Goal: Task Accomplishment & Management: Use online tool/utility

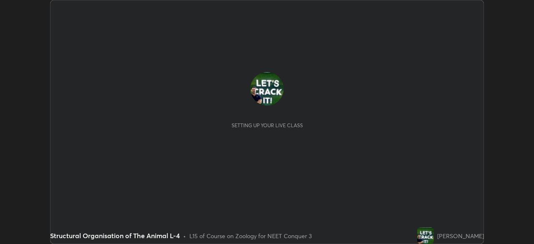
scroll to position [244, 534]
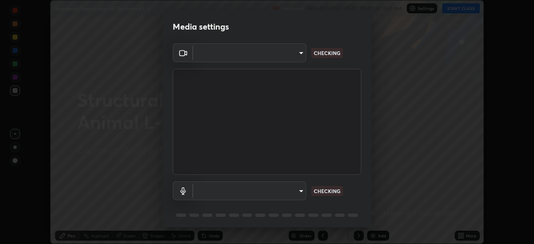
type input "cb8c6b6b4a50c5c6d626de20ccb3fd73f31987ea2ecc1878d3d31a5f1bf4ae53"
type input "default"
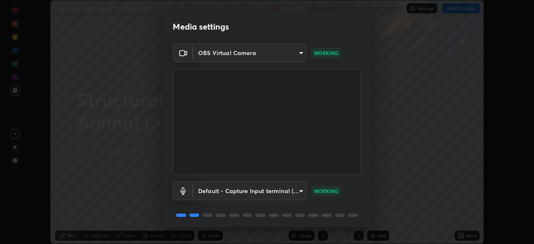
scroll to position [30, 0]
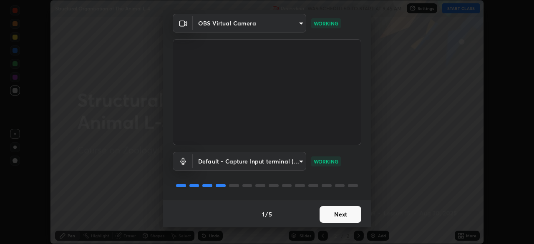
click at [325, 212] on button "Next" at bounding box center [340, 214] width 42 height 17
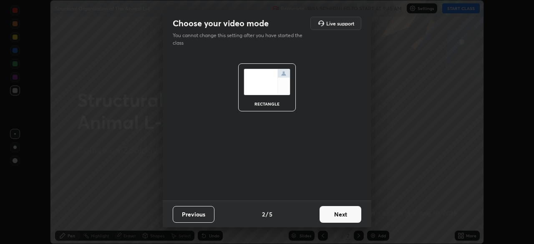
scroll to position [0, 0]
click at [323, 208] on button "Next" at bounding box center [340, 214] width 42 height 17
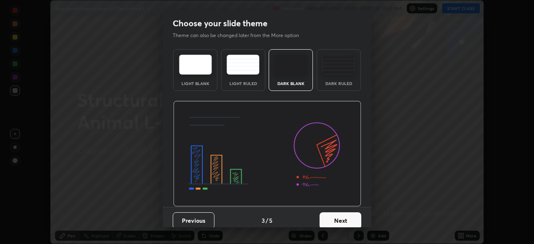
scroll to position [6, 0]
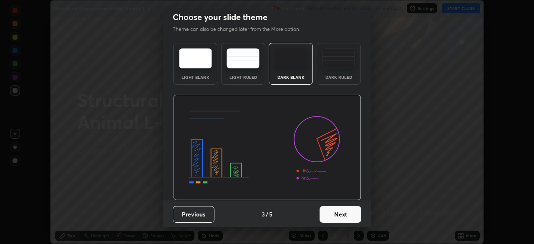
click at [325, 211] on button "Next" at bounding box center [340, 214] width 42 height 17
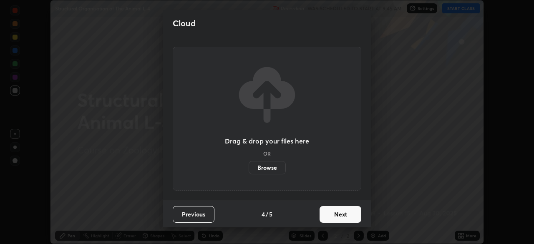
click at [331, 213] on button "Next" at bounding box center [340, 214] width 42 height 17
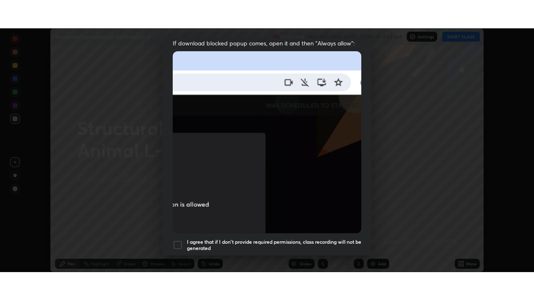
scroll to position [200, 0]
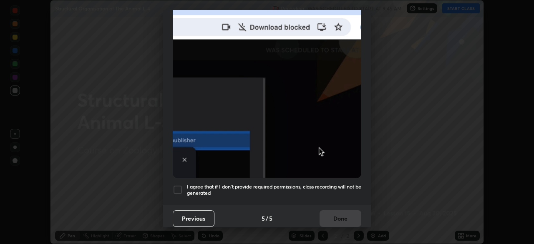
click at [180, 185] on div at bounding box center [178, 190] width 10 height 10
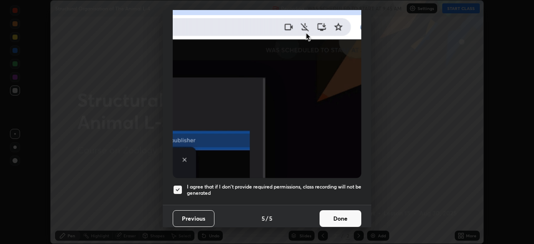
click at [344, 210] on button "Done" at bounding box center [340, 218] width 42 height 17
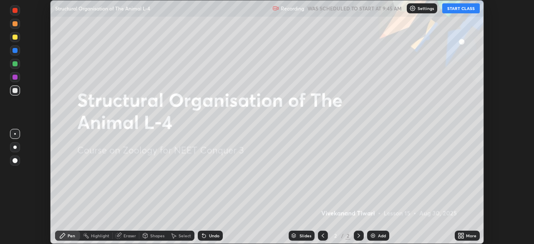
click at [471, 232] on div "More" at bounding box center [466, 236] width 25 height 10
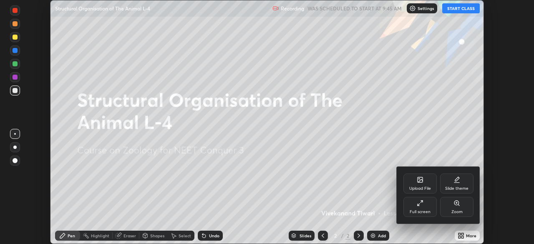
click at [448, 204] on div "Zoom" at bounding box center [456, 207] width 33 height 20
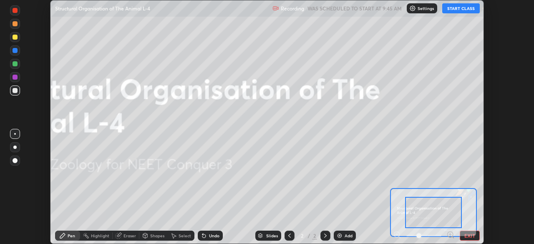
click at [468, 236] on button "EXIT" at bounding box center [469, 236] width 20 height 10
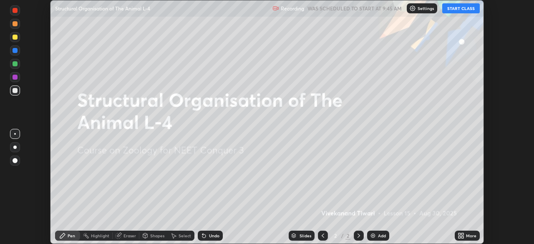
click at [460, 235] on icon at bounding box center [460, 235] width 7 height 7
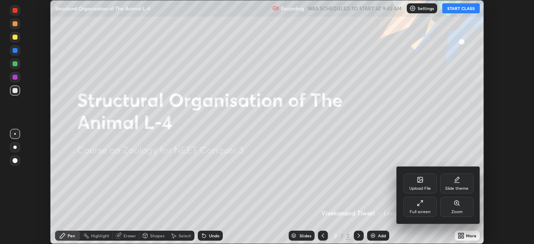
click at [421, 205] on icon at bounding box center [419, 203] width 7 height 7
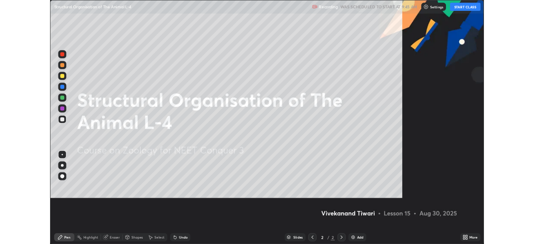
scroll to position [300, 534]
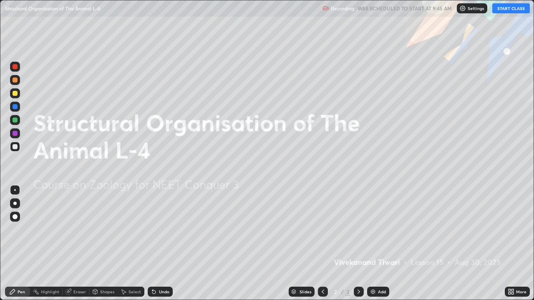
click at [517, 243] on div "More" at bounding box center [521, 292] width 10 height 4
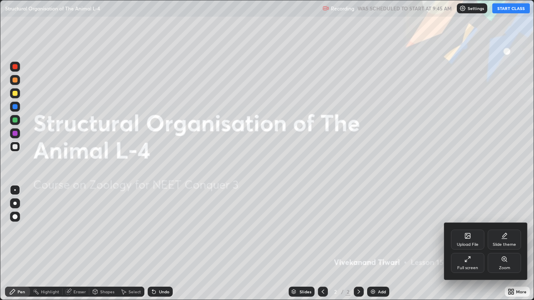
click at [510, 238] on div "Slide theme" at bounding box center [503, 240] width 33 height 20
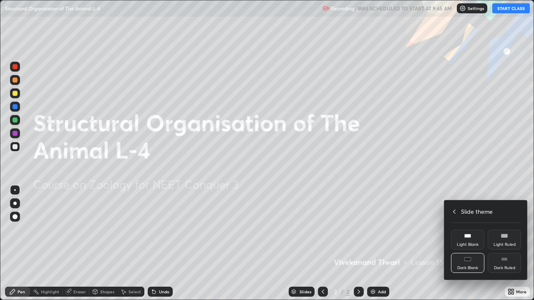
click at [502, 243] on div "Dark Ruled" at bounding box center [503, 263] width 33 height 20
click at [376, 243] on div at bounding box center [267, 150] width 534 height 300
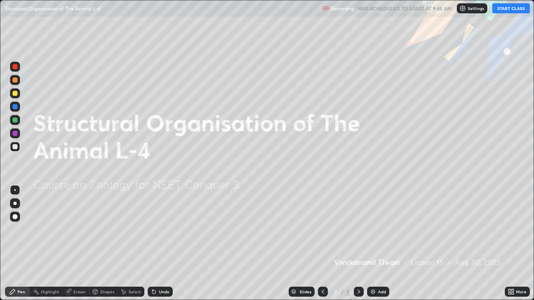
click at [508, 10] on button "START CLASS" at bounding box center [511, 8] width 38 height 10
click at [381, 243] on div "Add" at bounding box center [378, 292] width 22 height 10
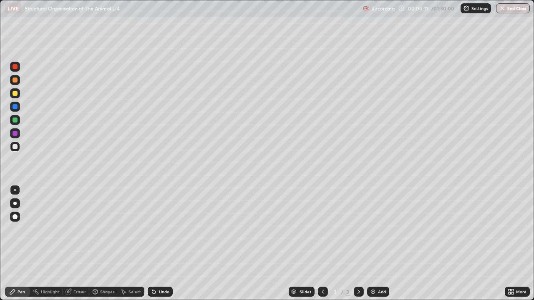
click at [16, 91] on div at bounding box center [15, 93] width 5 height 5
click at [15, 95] on div at bounding box center [15, 93] width 5 height 5
click at [14, 80] on div at bounding box center [15, 80] width 5 height 5
click at [13, 118] on div at bounding box center [15, 120] width 5 height 5
click at [16, 95] on div at bounding box center [15, 93] width 5 height 5
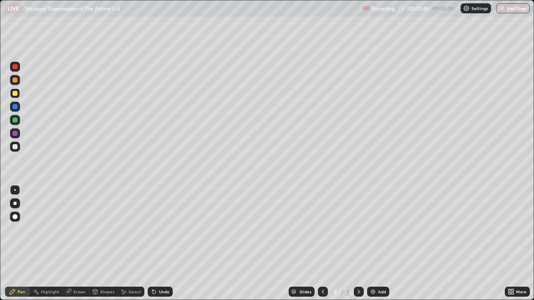
click at [81, 243] on div "Eraser" at bounding box center [79, 292] width 13 height 4
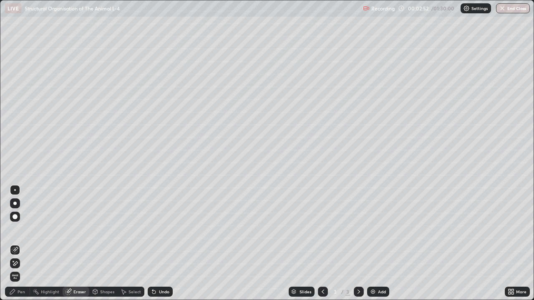
click at [26, 243] on div "Pen" at bounding box center [17, 292] width 25 height 10
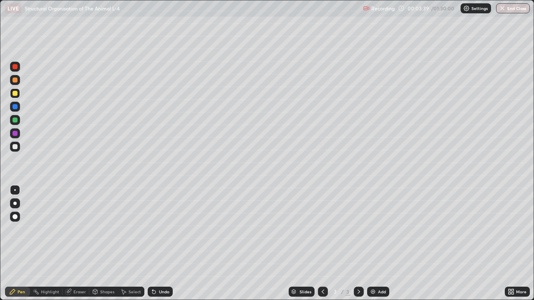
click at [14, 83] on div at bounding box center [15, 80] width 10 height 10
click at [17, 95] on div at bounding box center [15, 93] width 5 height 5
click at [16, 148] on div at bounding box center [15, 146] width 5 height 5
click at [15, 147] on div at bounding box center [15, 146] width 5 height 5
click at [512, 243] on icon at bounding box center [512, 290] width 2 height 2
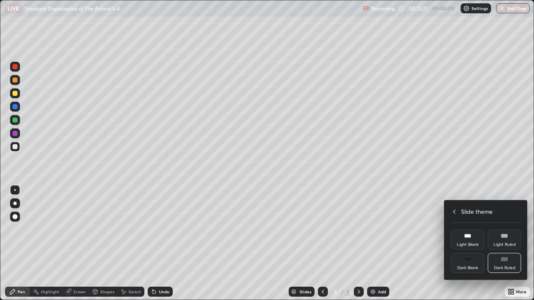
click at [454, 212] on icon at bounding box center [454, 211] width 7 height 7
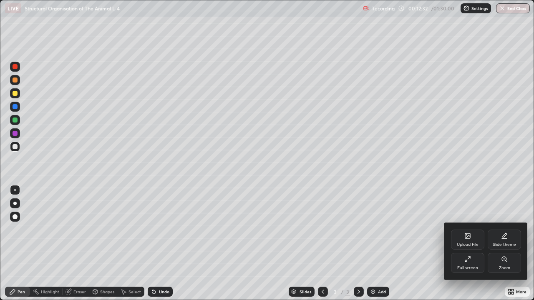
click at [470, 243] on div "Full screen" at bounding box center [467, 263] width 33 height 20
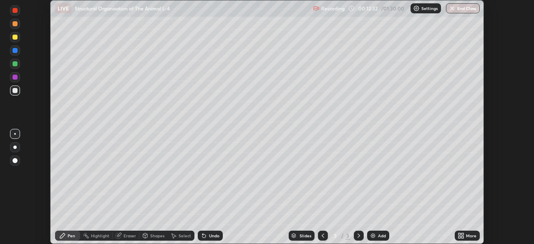
scroll to position [41447, 41157]
